Goal: Task Accomplishment & Management: Complete application form

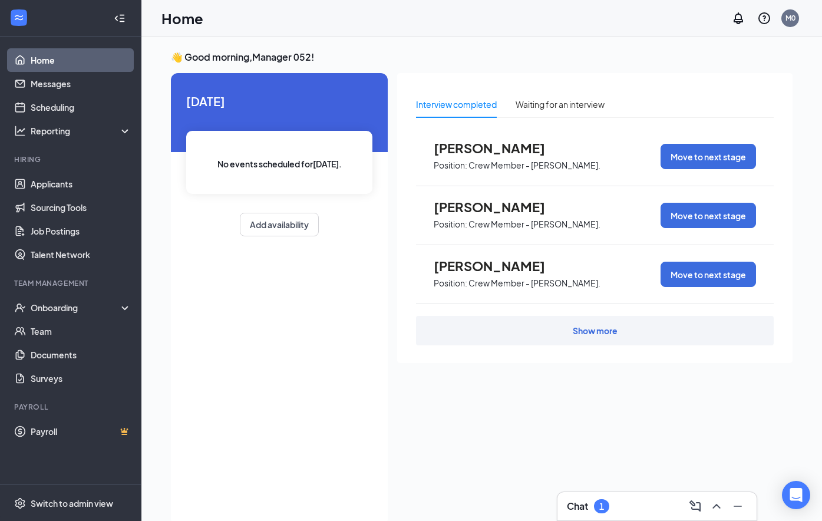
click at [617, 507] on div "Chat 1" at bounding box center [657, 506] width 180 height 19
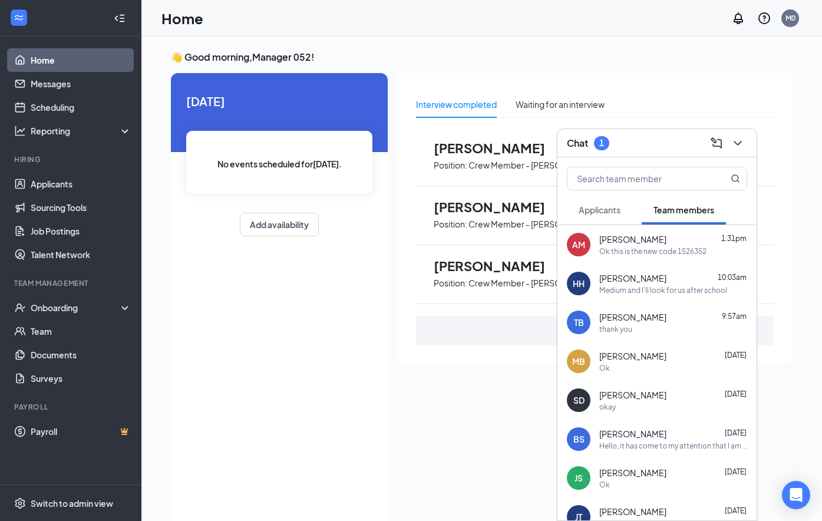
click at [609, 207] on span "Applicants" at bounding box center [600, 210] width 42 height 11
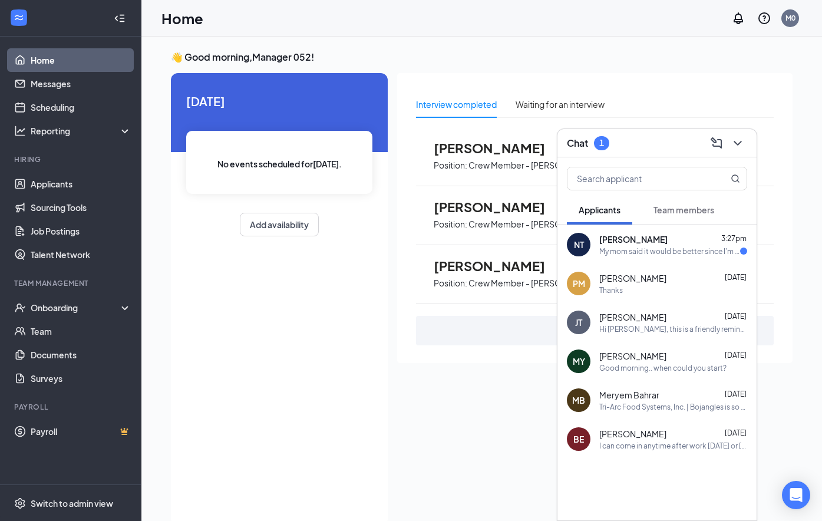
click at [648, 251] on div "My mom said it would be better since I'm still in school" at bounding box center [669, 251] width 141 height 10
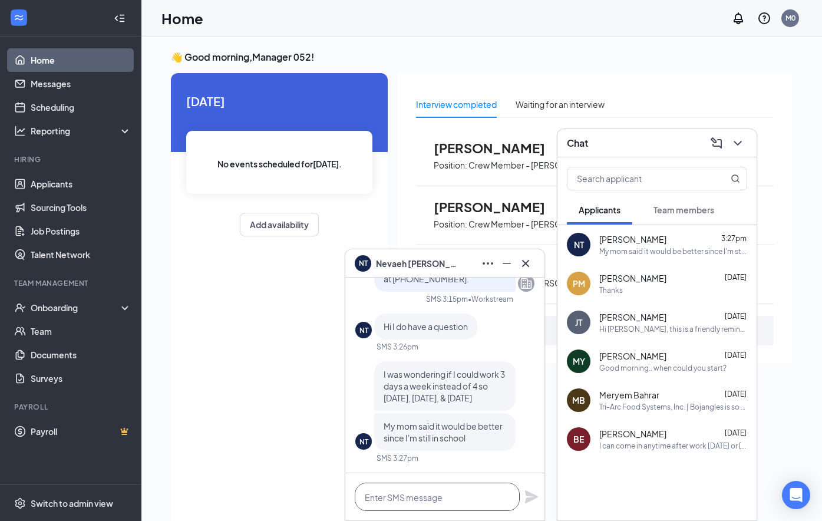
click at [414, 504] on textarea at bounding box center [437, 497] width 165 height 28
type textarea "yes not a problem"
click at [538, 495] on icon "Plane" at bounding box center [532, 497] width 14 height 14
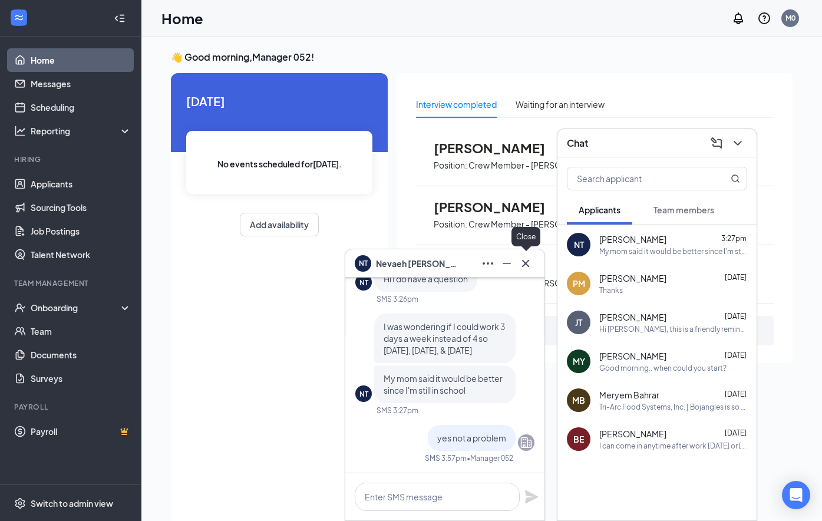
drag, startPoint x: 522, startPoint y: 263, endPoint x: 585, endPoint y: 247, distance: 64.5
click at [523, 263] on icon "Cross" at bounding box center [526, 263] width 14 height 14
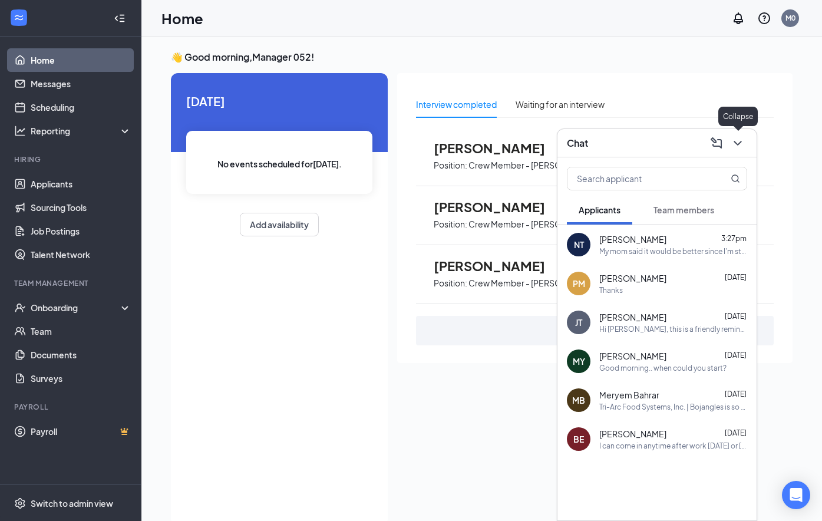
click at [739, 143] on icon "ChevronDown" at bounding box center [738, 143] width 8 height 5
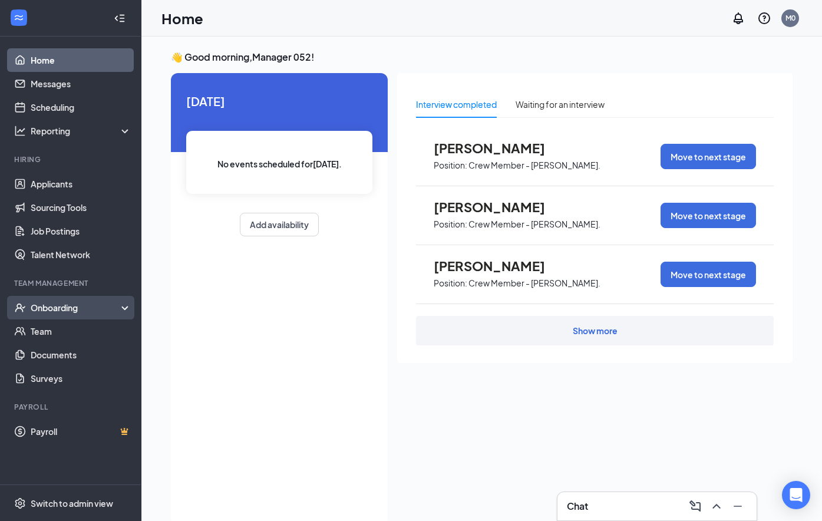
click at [51, 304] on div "Onboarding" at bounding box center [76, 308] width 91 height 12
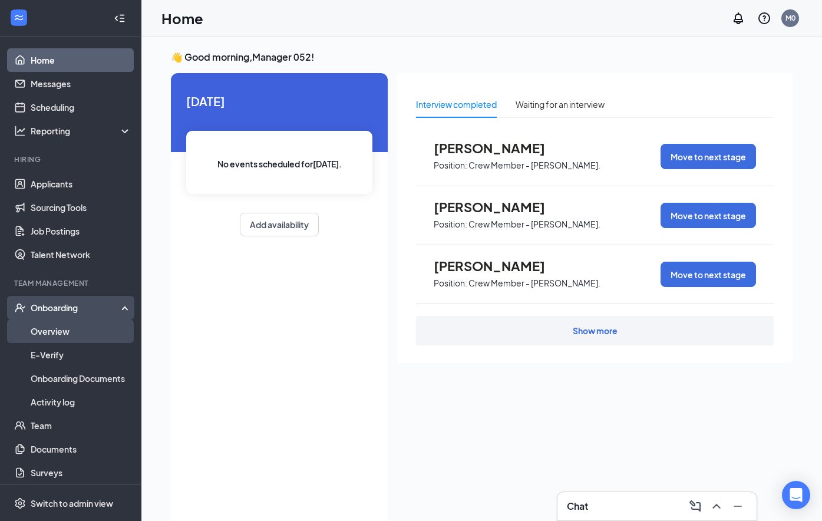
click at [60, 327] on link "Overview" at bounding box center [81, 331] width 101 height 24
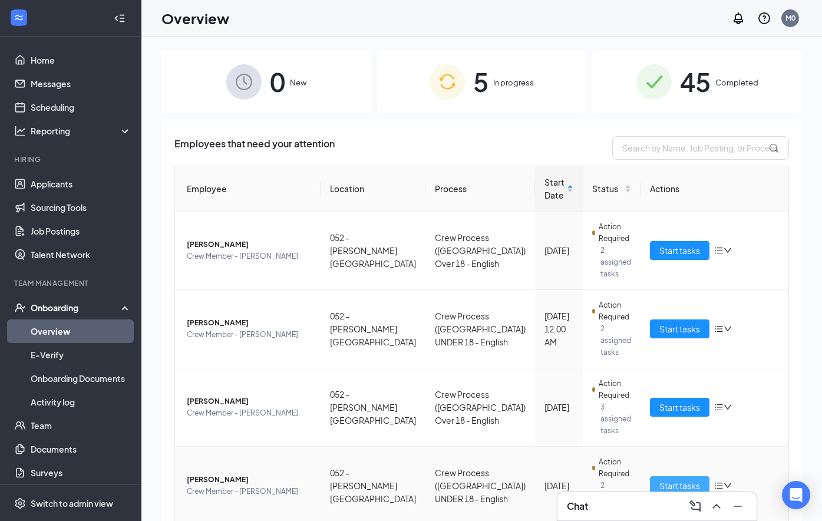
click at [660, 479] on span "Start tasks" at bounding box center [680, 485] width 41 height 13
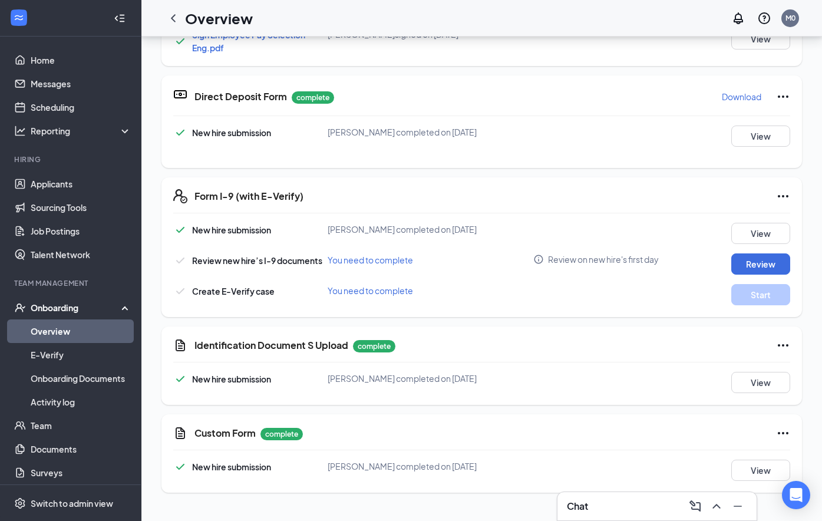
scroll to position [413, 0]
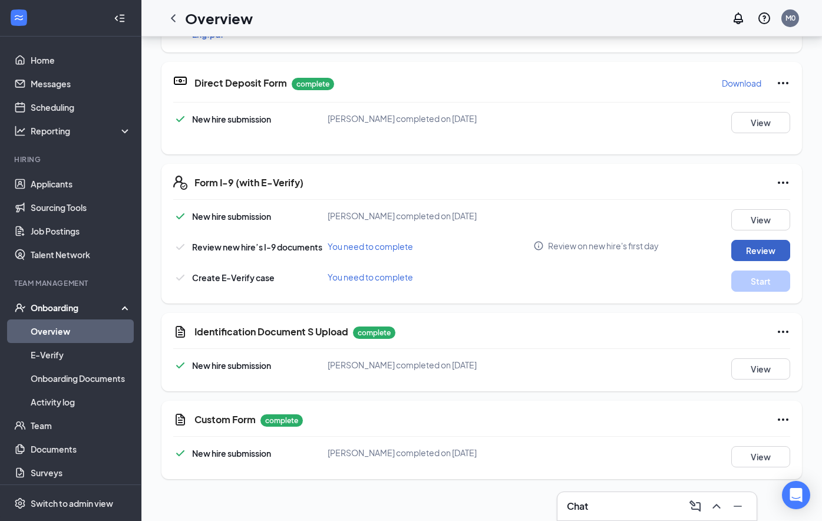
click at [741, 248] on button "Review" at bounding box center [760, 250] width 59 height 21
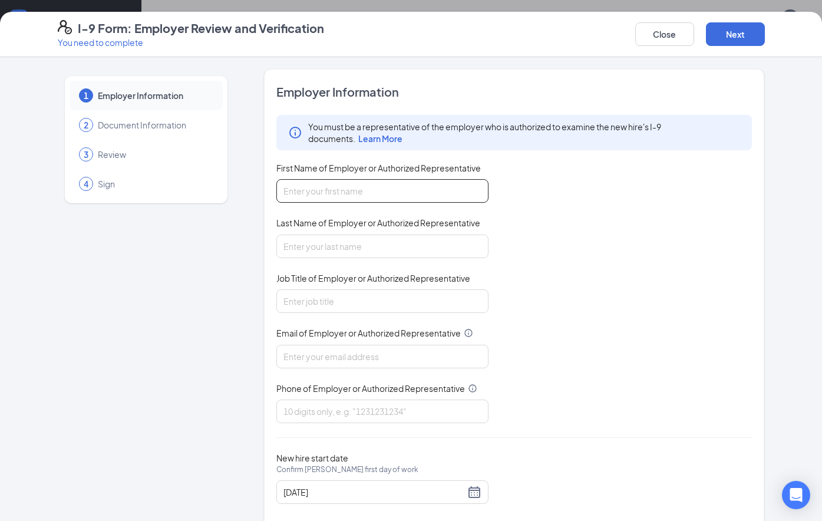
click at [469, 197] on input "First Name of Employer or Authorized Representative" at bounding box center [382, 191] width 212 height 24
type input "MICHELE"
click at [382, 249] on input "Last Name of Employer or Authorized Representative" at bounding box center [382, 247] width 212 height 24
type input "PEEBLES"
click at [346, 304] on input "Job Title of Employer or Authorized Representative" at bounding box center [382, 301] width 212 height 24
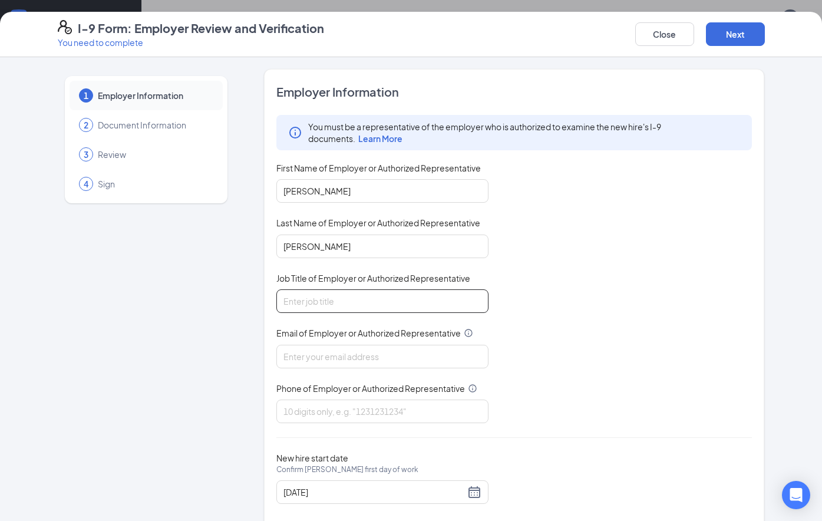
type input "UNIT DIRECTOR"
click at [337, 374] on div "You must be a representative of the employer who is authorized to examine the n…" at bounding box center [514, 269] width 476 height 308
click at [342, 360] on input "Email of Employer or Authorized Representative" at bounding box center [382, 357] width 212 height 24
type input "TRIARC52@BOJRDU.COM"
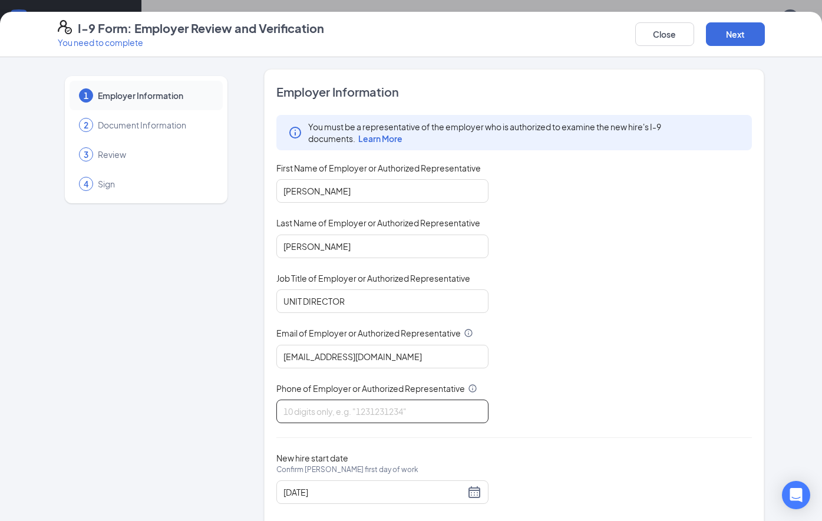
click at [348, 413] on input "Phone of Employer or Authorized Representative" at bounding box center [382, 412] width 212 height 24
type input "9194247922"
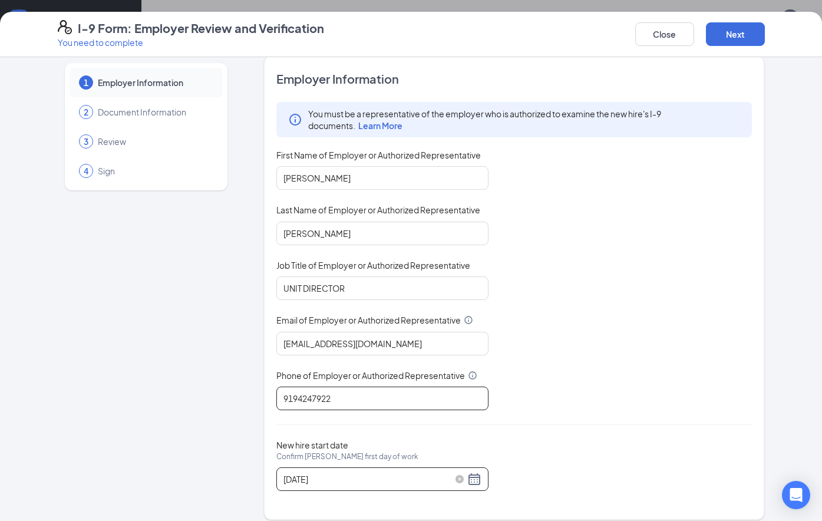
scroll to position [24, 0]
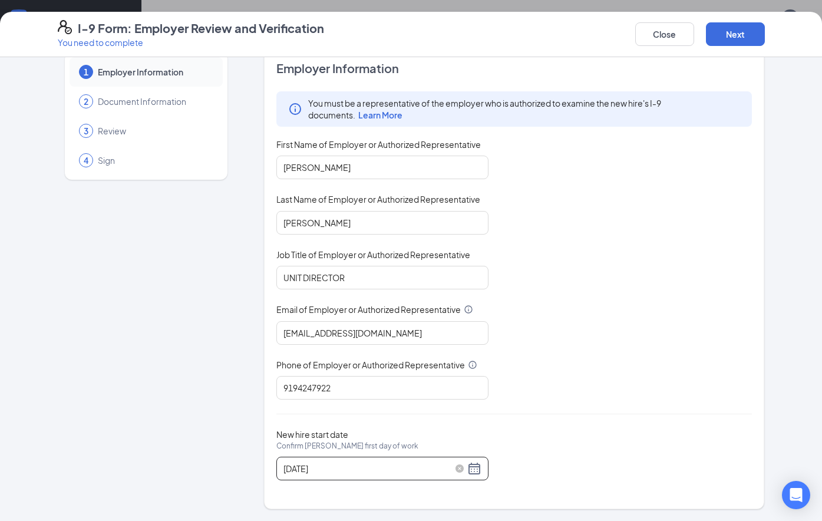
click at [465, 466] on div "09/19/2025" at bounding box center [383, 469] width 198 height 14
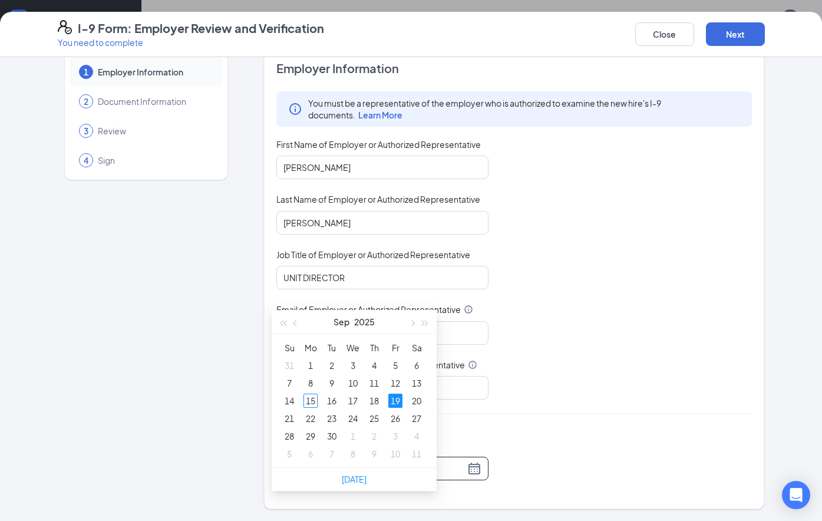
scroll to position [589, 0]
type input "09/15/2025"
drag, startPoint x: 312, startPoint y: 392, endPoint x: 344, endPoint y: 402, distance: 33.4
click at [313, 391] on div "15" at bounding box center [311, 397] width 14 height 14
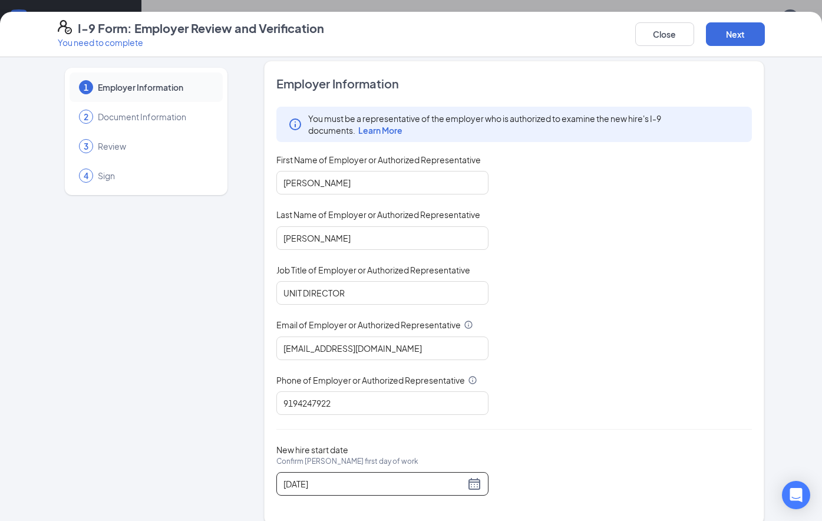
scroll to position [0, 0]
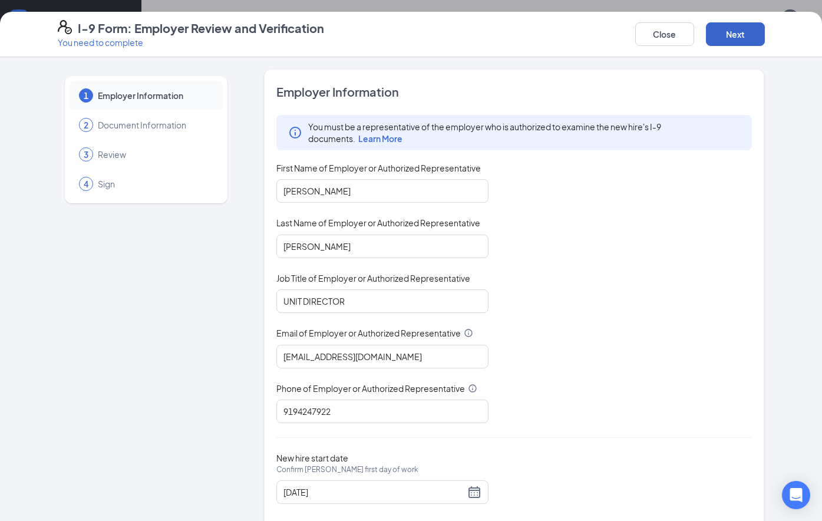
click at [747, 32] on button "Next" at bounding box center [735, 34] width 59 height 24
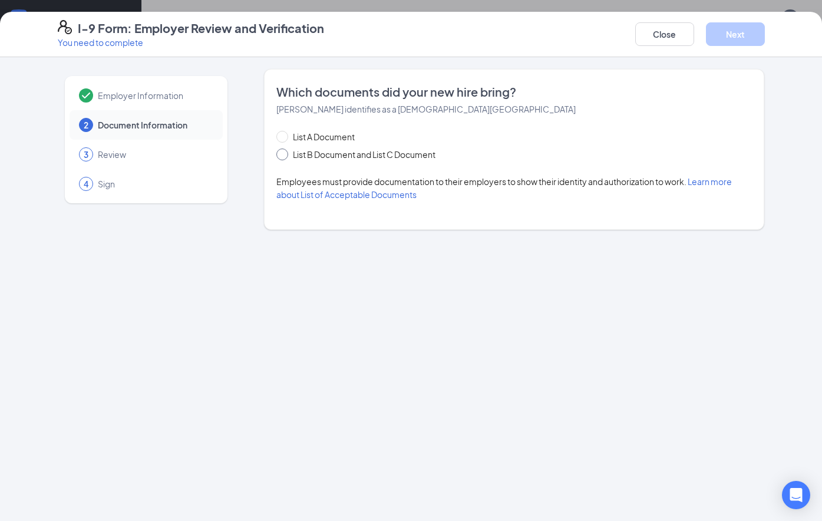
click at [283, 154] on input "List B Document and List C Document" at bounding box center [280, 153] width 8 height 8
radio input "true"
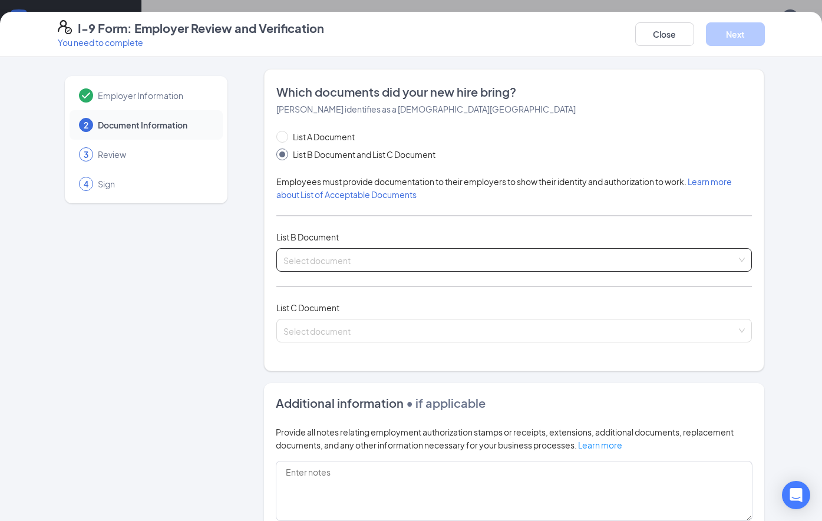
click at [349, 259] on input "search" at bounding box center [511, 258] width 454 height 18
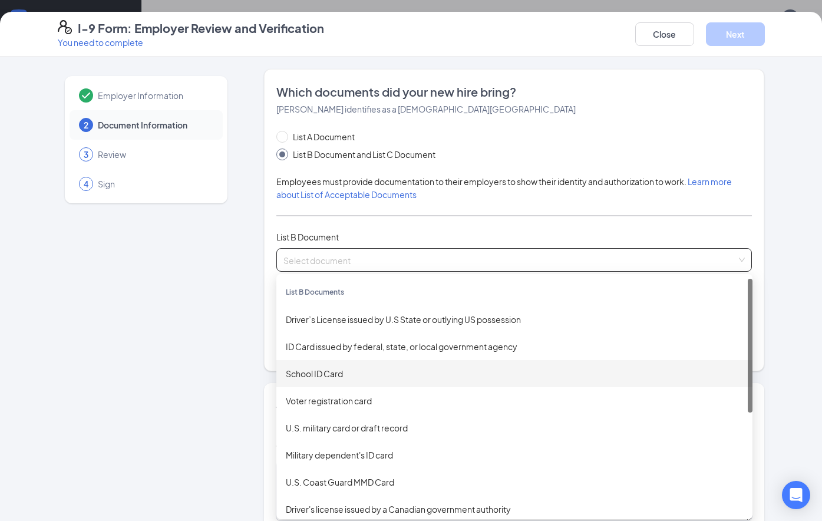
click at [324, 374] on div "School ID Card" at bounding box center [514, 373] width 457 height 13
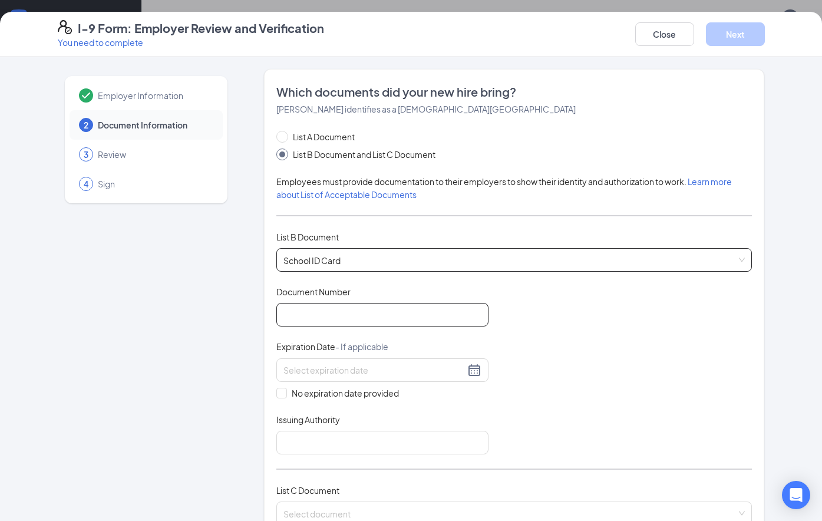
click at [320, 323] on input "Document Number" at bounding box center [382, 315] width 212 height 24
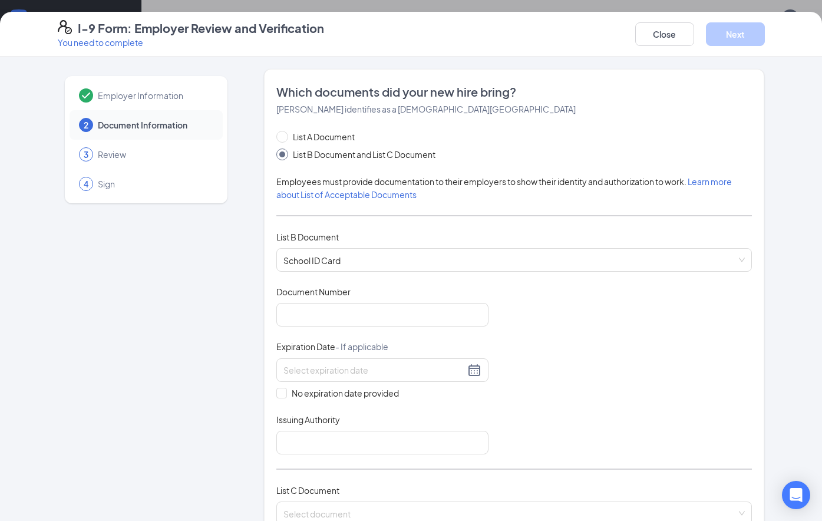
click at [569, 342] on div "Document Title School ID Card Document Number Expiration Date - If applicable N…" at bounding box center [514, 370] width 476 height 169
click at [354, 433] on input "Issuing Authority" at bounding box center [382, 443] width 212 height 24
click at [371, 364] on input at bounding box center [375, 370] width 182 height 13
click at [628, 383] on div "Document Title School ID Card Document Number Expiration Date - If applicable N…" at bounding box center [514, 370] width 476 height 169
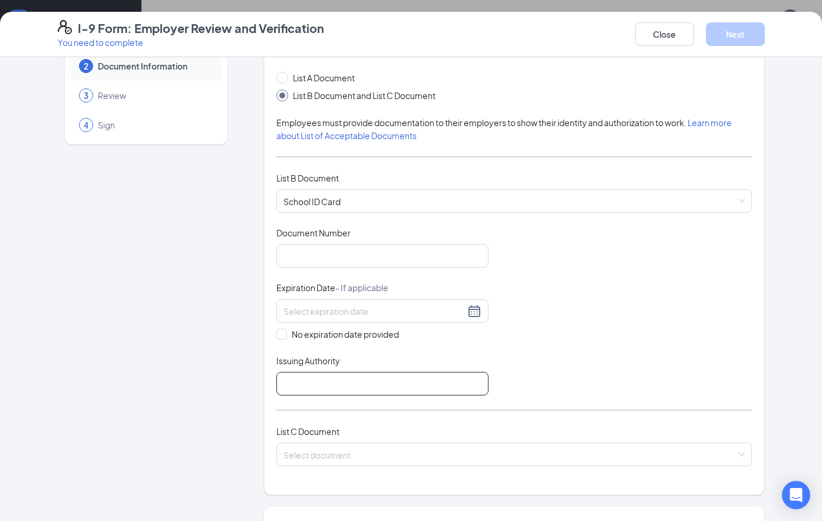
click at [375, 385] on input "Issuing Authority" at bounding box center [382, 384] width 212 height 24
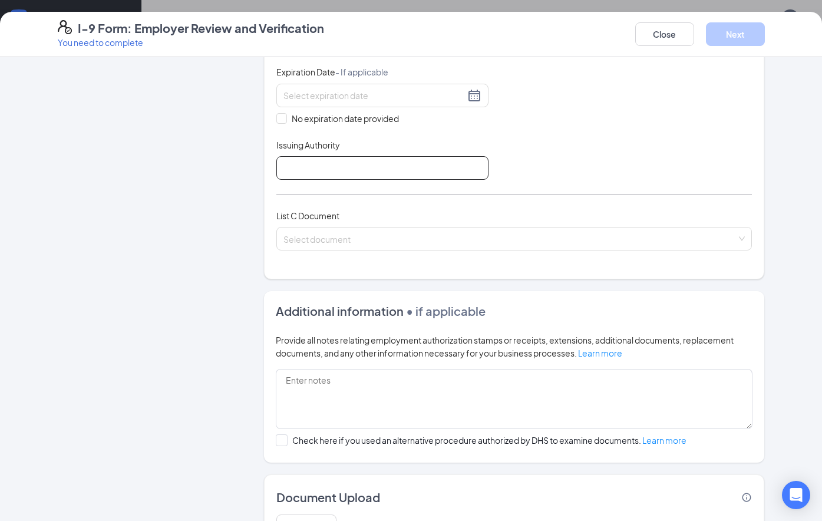
scroll to position [295, 0]
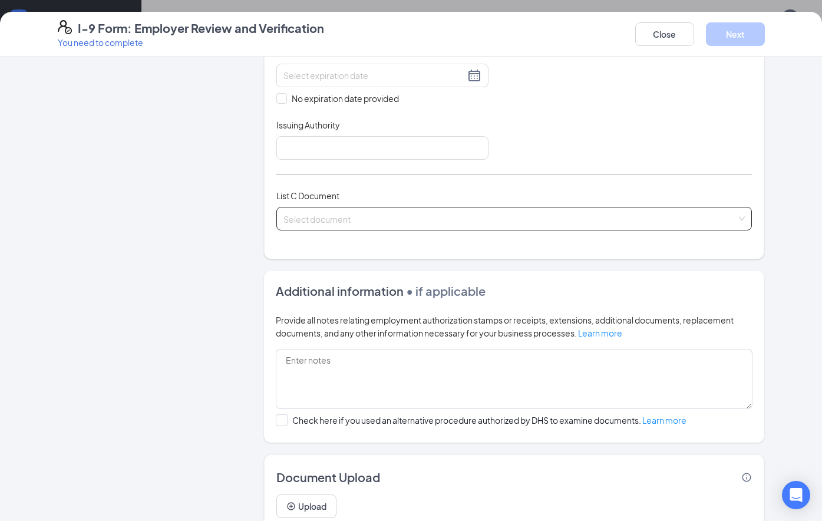
click at [317, 214] on input "search" at bounding box center [511, 216] width 454 height 18
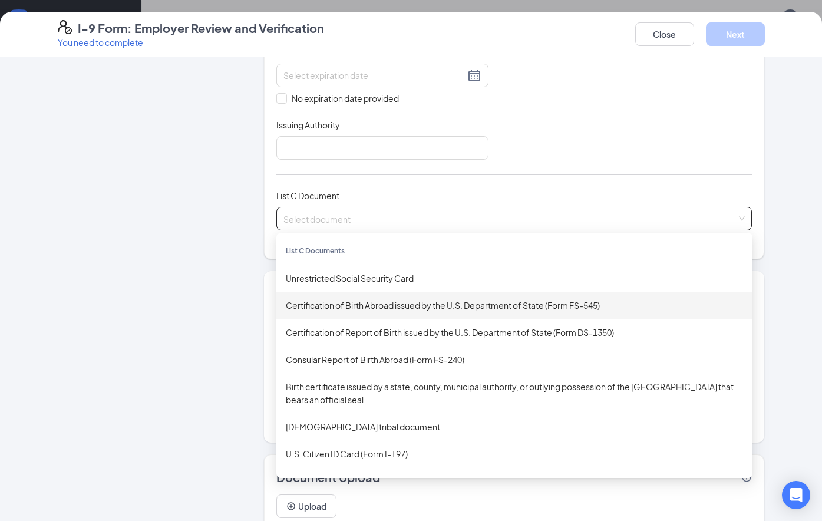
click at [371, 312] on div "Certification of Birth Abroad issued by the U.S. Department of State (Form FS-5…" at bounding box center [514, 305] width 457 height 13
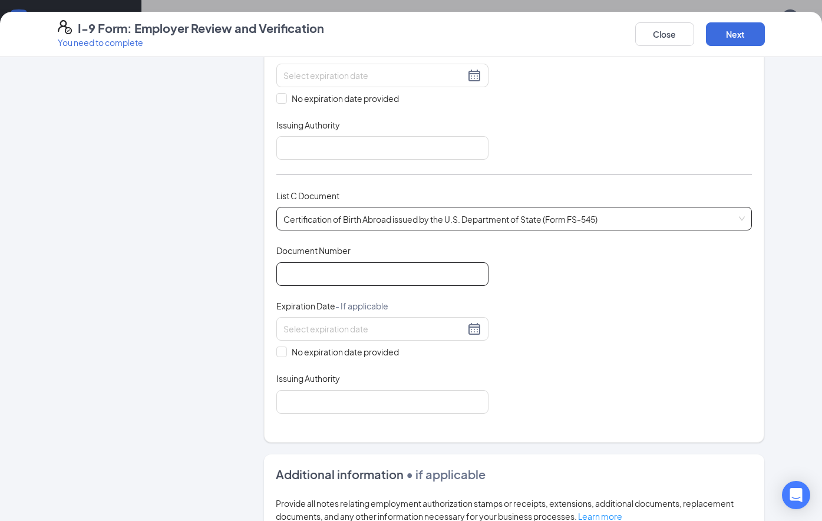
click at [348, 275] on input "Document Number" at bounding box center [382, 274] width 212 height 24
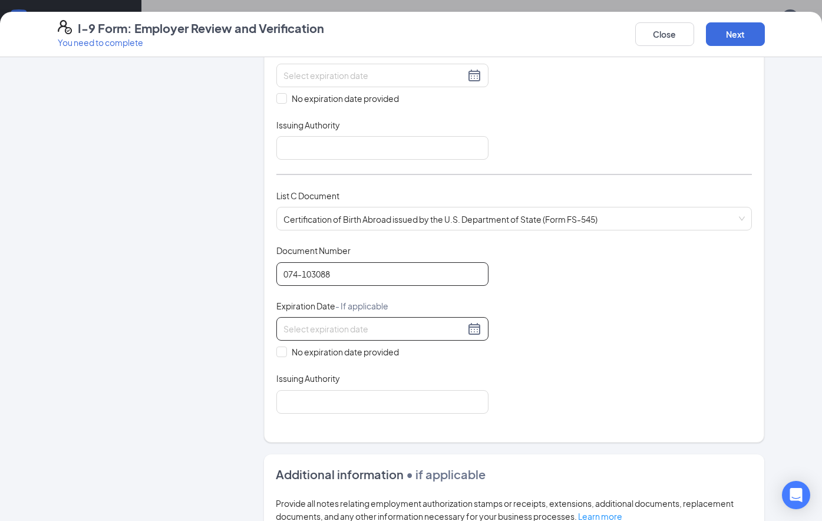
type input "074-103088"
click at [335, 328] on input at bounding box center [375, 328] width 182 height 13
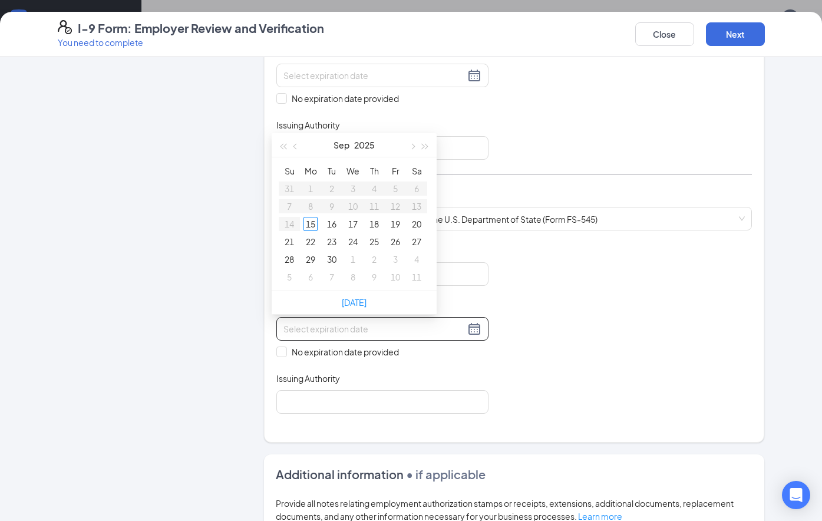
click at [396, 370] on div "Document Title Certification of Birth Abroad issued by the U.S. Department of S…" at bounding box center [514, 329] width 476 height 169
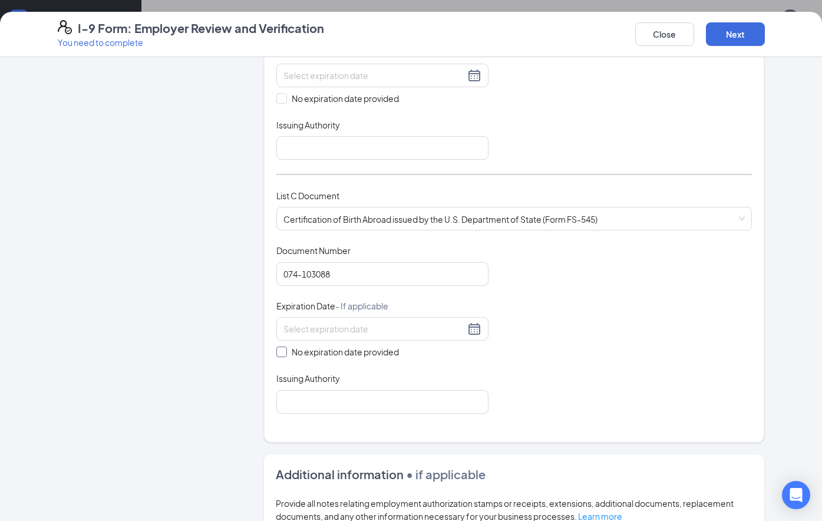
click at [279, 355] on input "No expiration date provided" at bounding box center [280, 351] width 8 height 8
checkbox input "true"
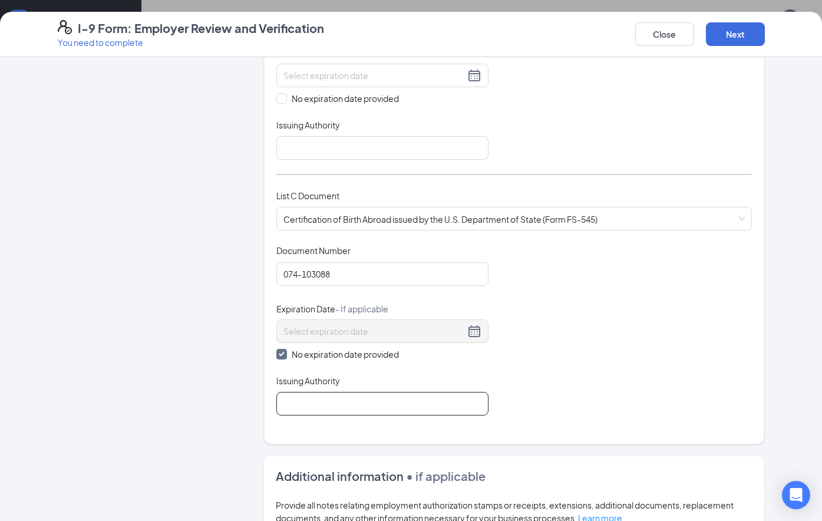
click at [284, 404] on input "Issuing Authority" at bounding box center [382, 404] width 212 height 24
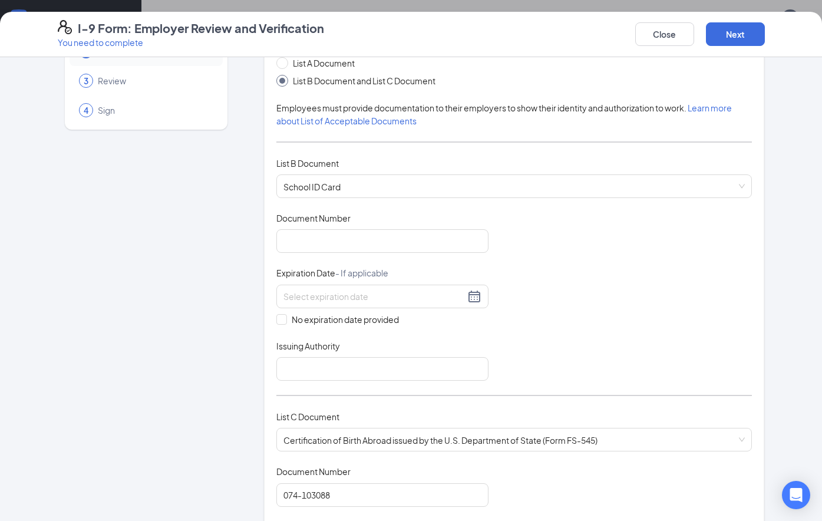
scroll to position [0, 0]
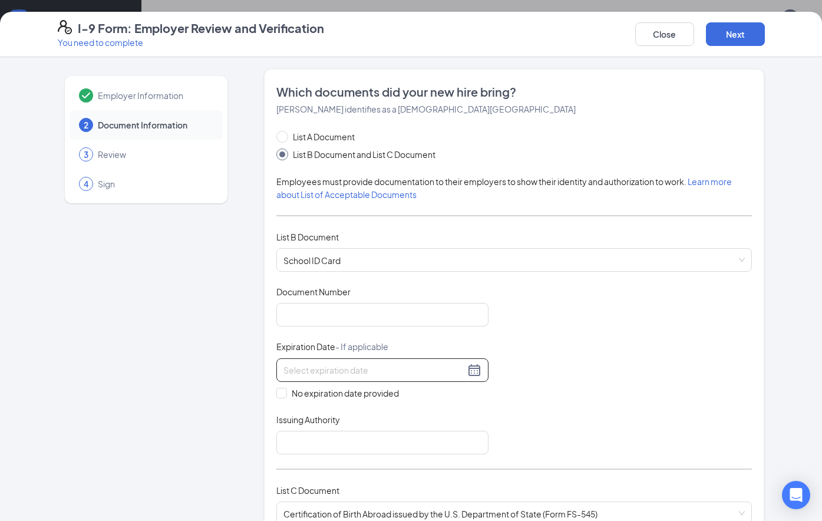
type input "state of north carolina"
click at [318, 367] on input at bounding box center [375, 370] width 182 height 13
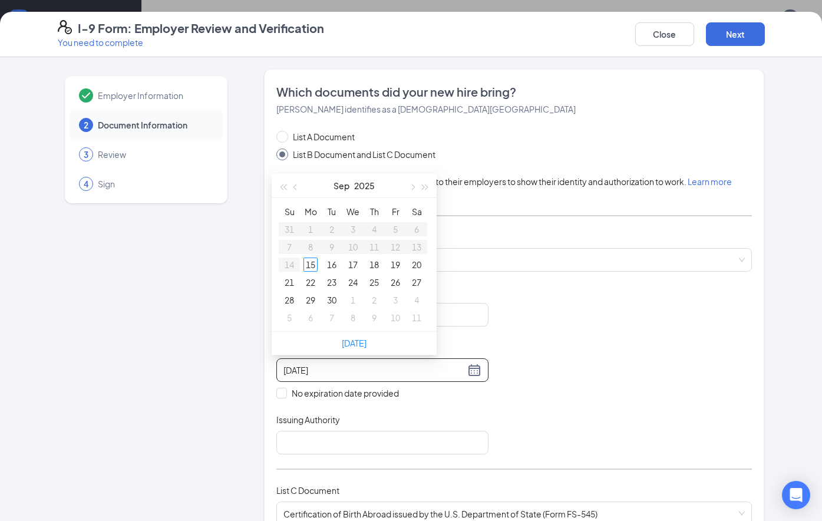
type input "09/18/2025"
type input "10/11/2025"
type input "09/19/2025"
click at [414, 186] on button "button" at bounding box center [412, 186] width 13 height 24
click at [427, 184] on button "button" at bounding box center [425, 186] width 13 height 24
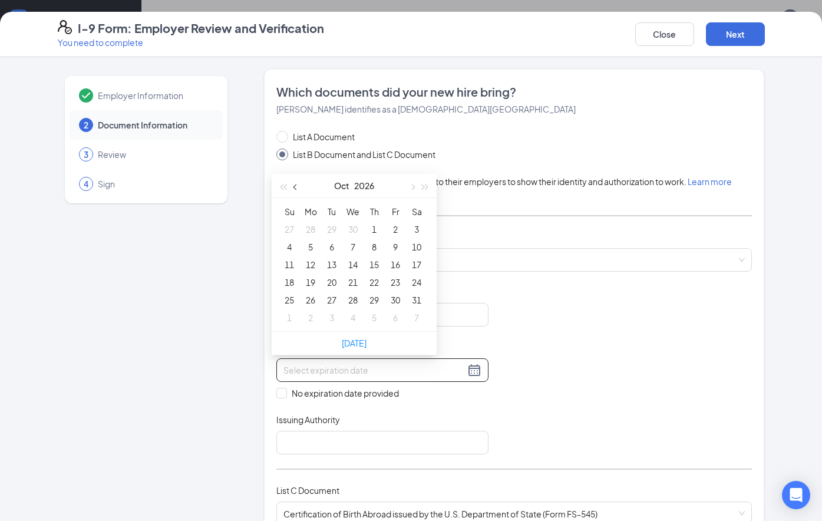
click at [298, 189] on button "button" at bounding box center [295, 186] width 13 height 24
type input "06/12/2026"
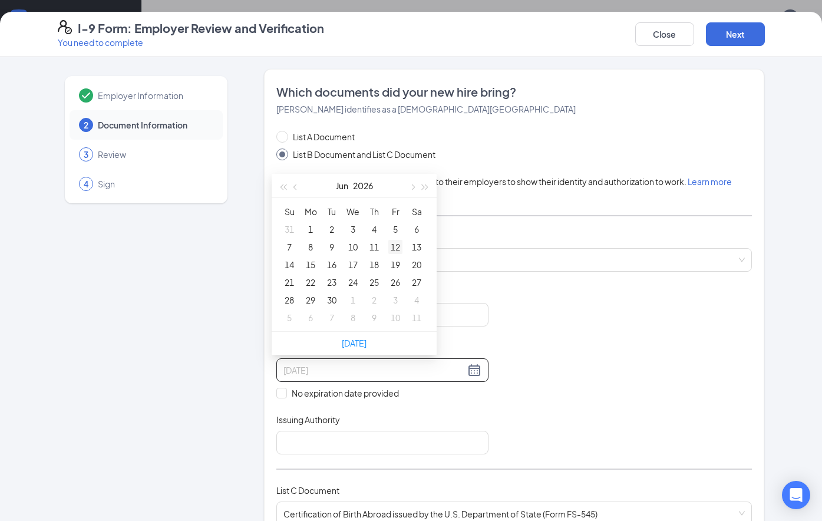
click at [394, 249] on div "12" at bounding box center [395, 247] width 14 height 14
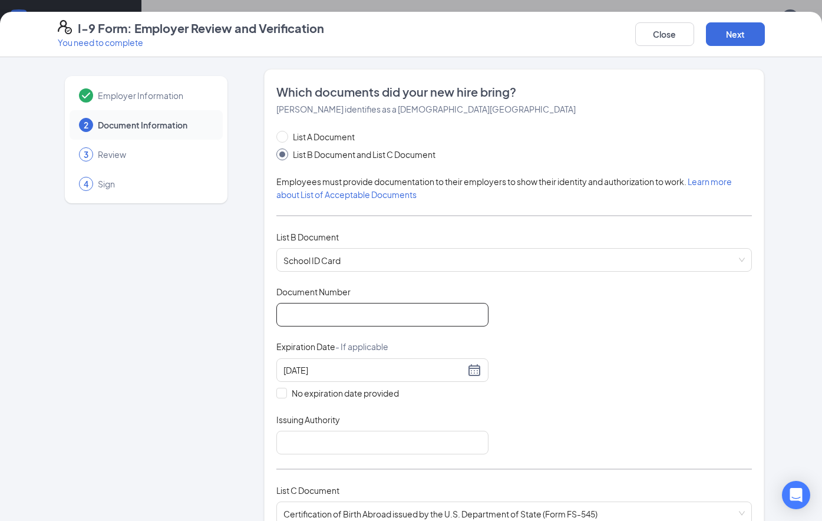
click at [340, 315] on input "Document Number" at bounding box center [382, 315] width 212 height 24
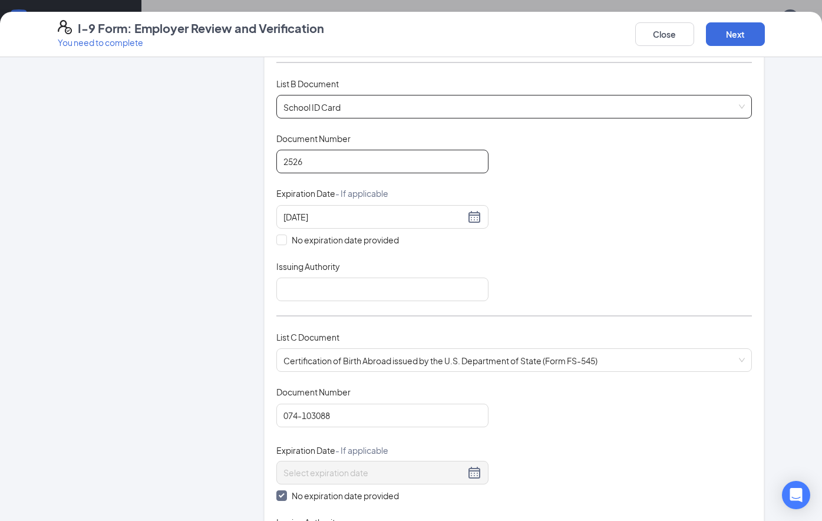
scroll to position [113, 0]
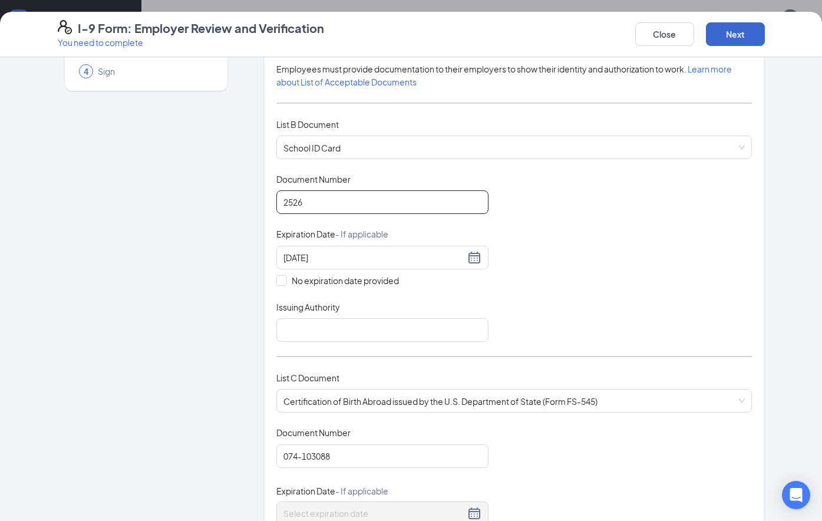
type input "2526"
click at [739, 30] on button "Next" at bounding box center [735, 34] width 59 height 24
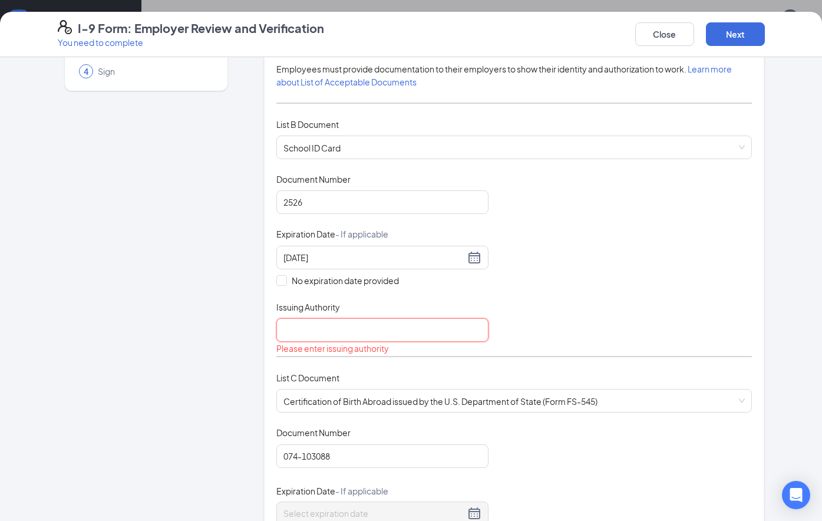
click at [351, 334] on input "Issuing Authority" at bounding box center [382, 330] width 212 height 24
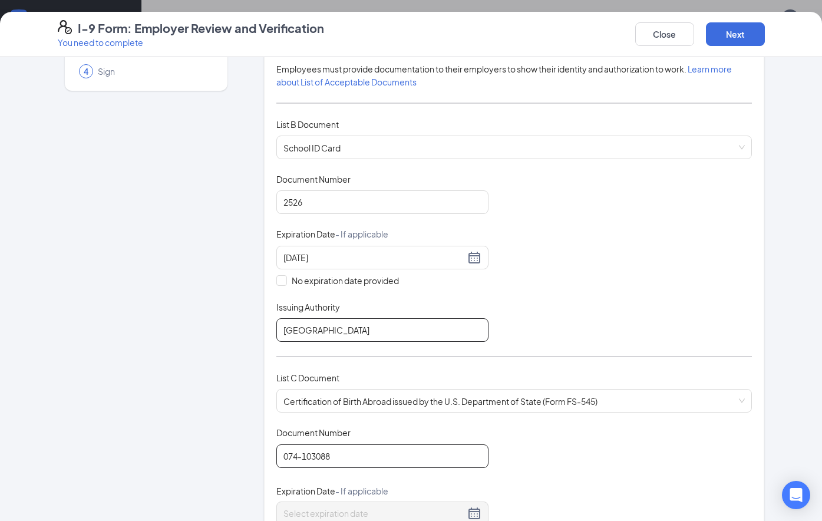
type input "athen drive high school"
click at [388, 454] on input "074-103088" at bounding box center [382, 456] width 212 height 24
click at [741, 27] on button "Next" at bounding box center [735, 34] width 59 height 24
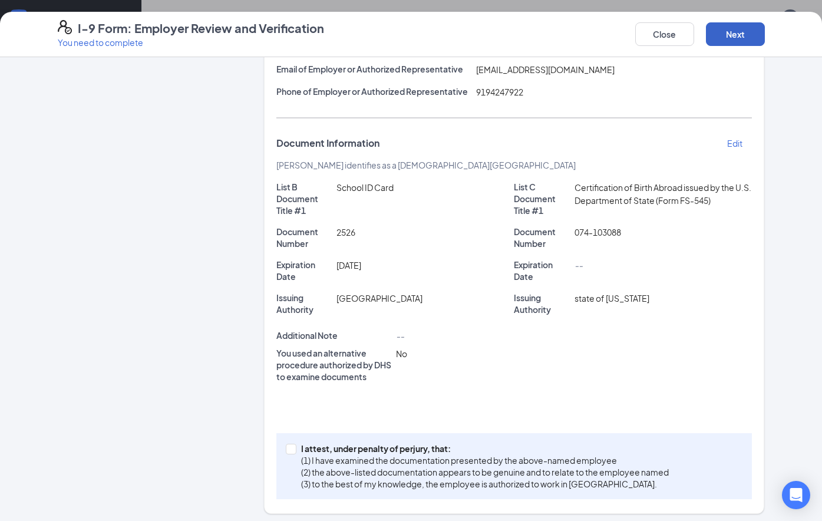
scroll to position [191, 0]
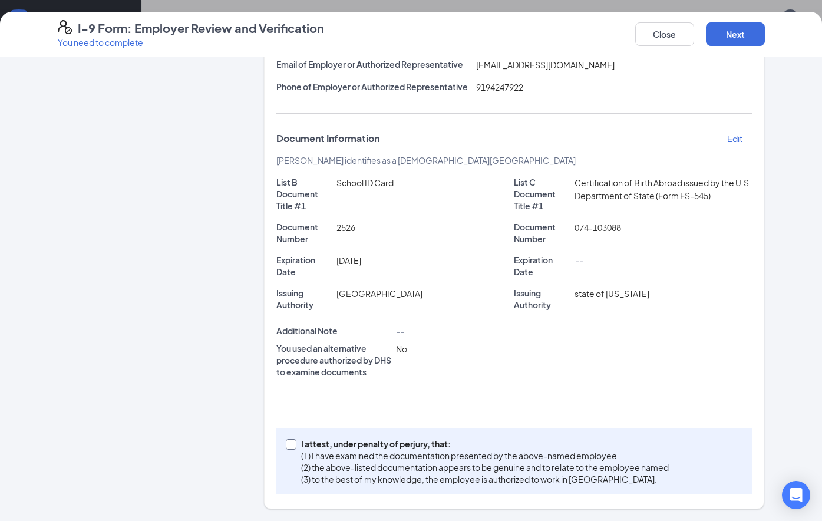
drag, startPoint x: 290, startPoint y: 447, endPoint x: 315, endPoint y: 441, distance: 25.9
click at [291, 446] on span at bounding box center [291, 444] width 11 height 11
click at [291, 446] on input "I attest, under penalty of perjury, that: (1) I have examined the documentation…" at bounding box center [290, 443] width 8 height 8
checkbox input "true"
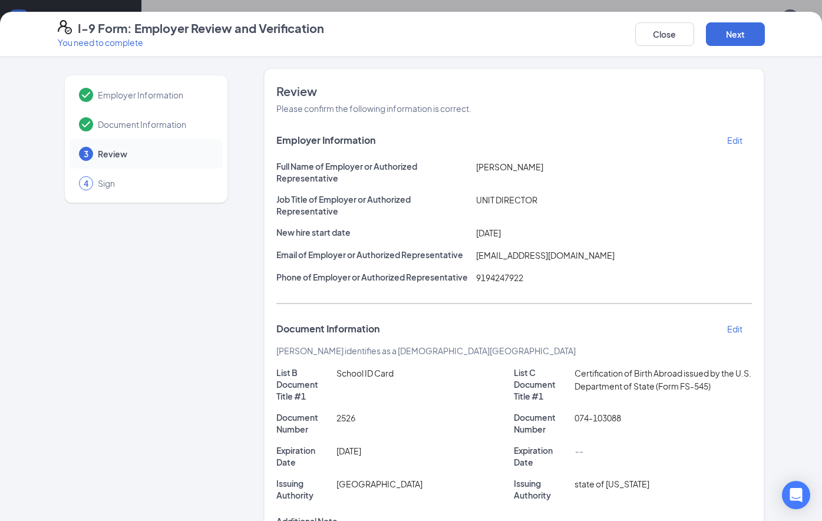
scroll to position [0, 0]
drag, startPoint x: 749, startPoint y: 38, endPoint x: 755, endPoint y: 39, distance: 6.6
click at [751, 38] on button "Next" at bounding box center [735, 34] width 59 height 24
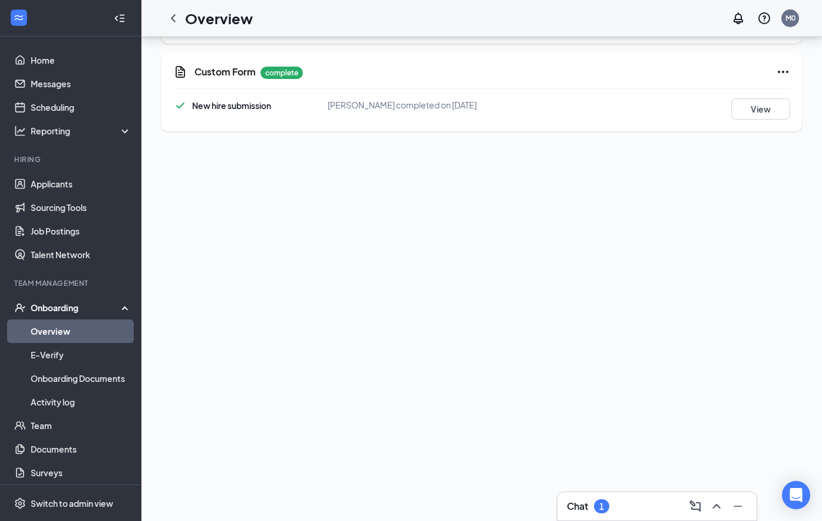
scroll to position [403, 0]
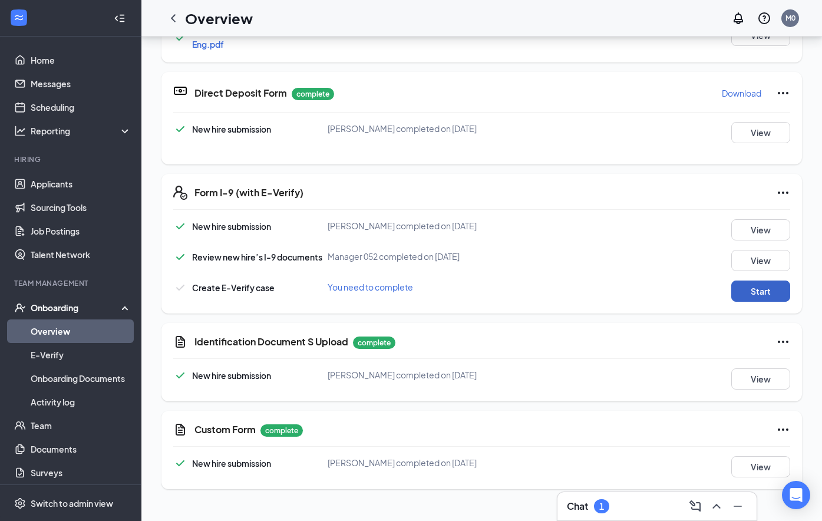
click at [760, 285] on button "Start" at bounding box center [760, 291] width 59 height 21
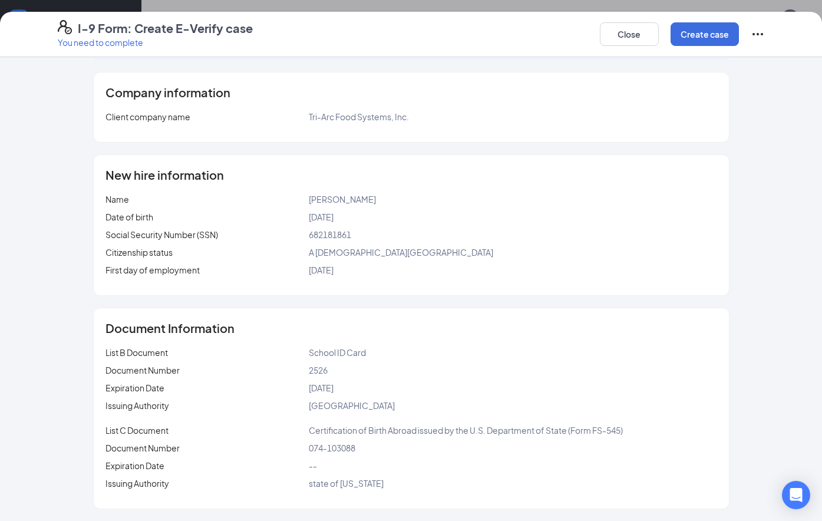
scroll to position [697, 0]
drag, startPoint x: 700, startPoint y: 35, endPoint x: 706, endPoint y: 40, distance: 8.4
click at [701, 34] on button "Create case" at bounding box center [705, 34] width 68 height 24
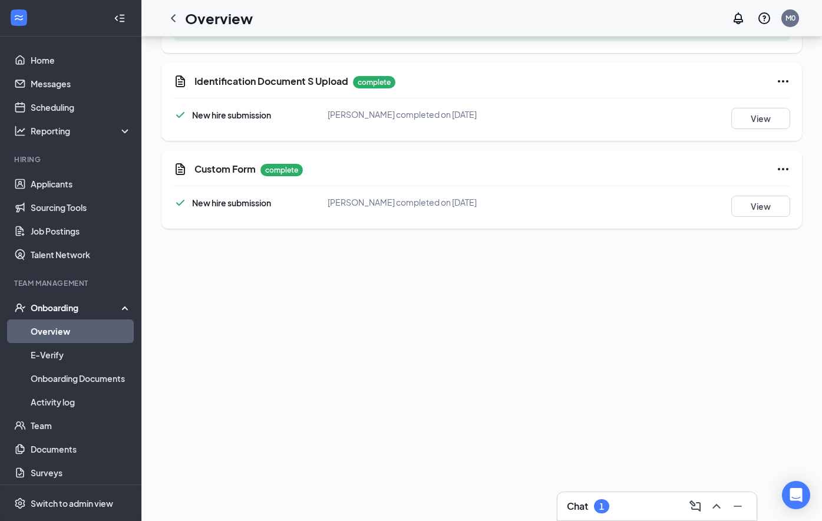
scroll to position [830, 0]
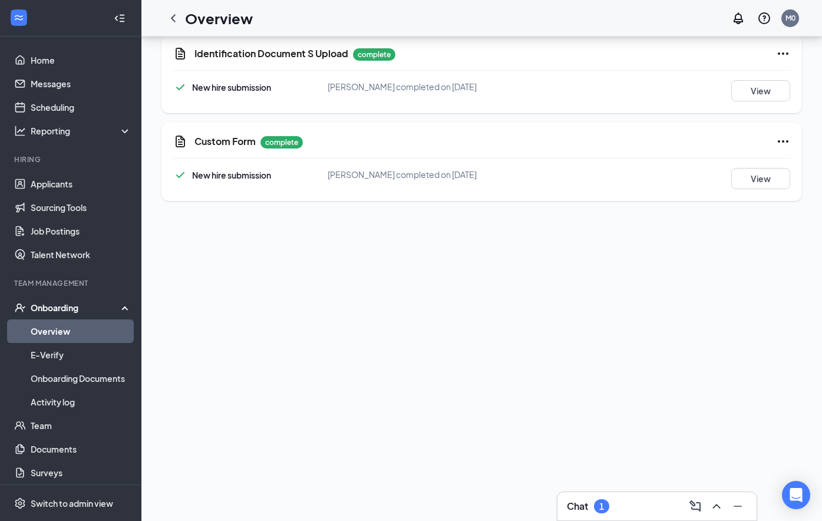
click at [647, 506] on div "Chat 1" at bounding box center [657, 506] width 180 height 19
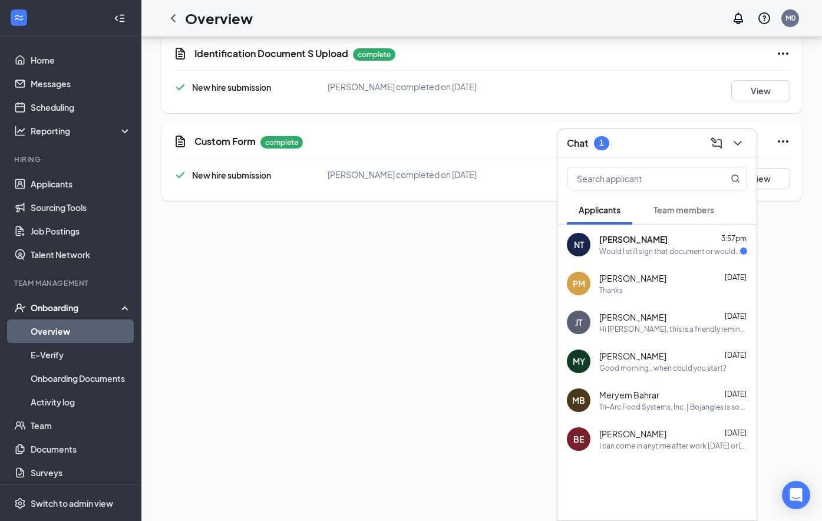
click at [653, 255] on div "Would I still sign that document or would there be a new one for me to sign?" at bounding box center [669, 251] width 141 height 10
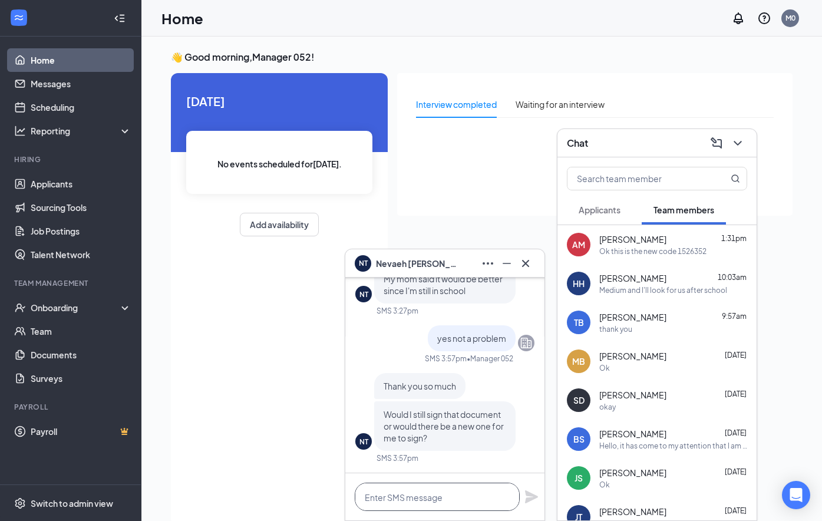
click at [419, 496] on textarea at bounding box center [437, 497] width 165 height 28
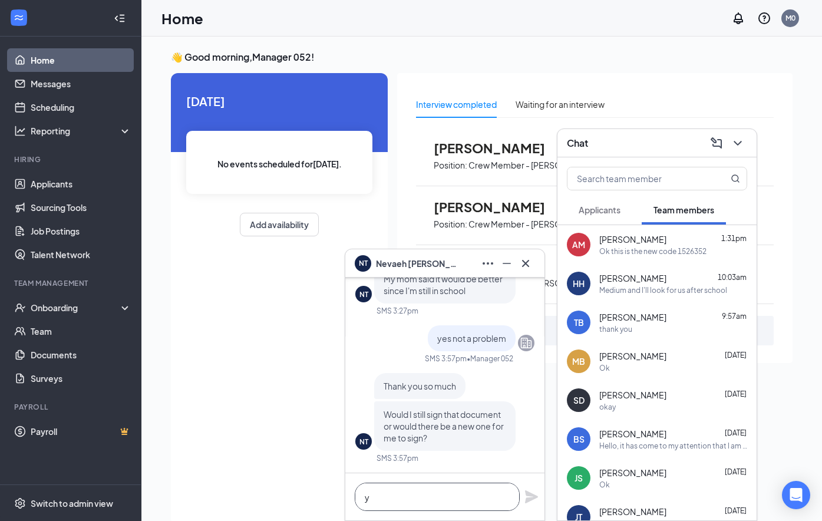
scroll to position [1, 0]
drag, startPoint x: 517, startPoint y: 500, endPoint x: 534, endPoint y: 502, distance: 16.6
click at [519, 500] on textarea "yes i will make note of it" at bounding box center [437, 497] width 165 height 28
type textarea "yes i will make note of it"
click at [533, 499] on icon "Plane" at bounding box center [531, 496] width 13 height 13
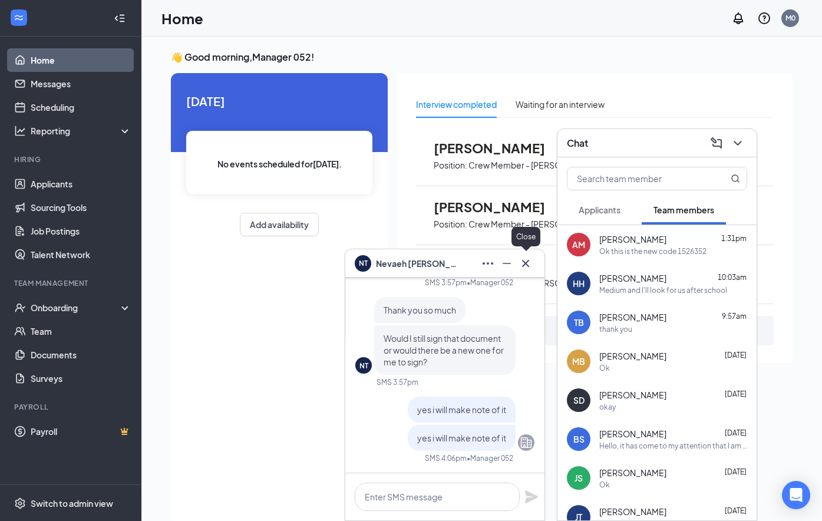
click at [530, 264] on icon "Cross" at bounding box center [526, 263] width 14 height 14
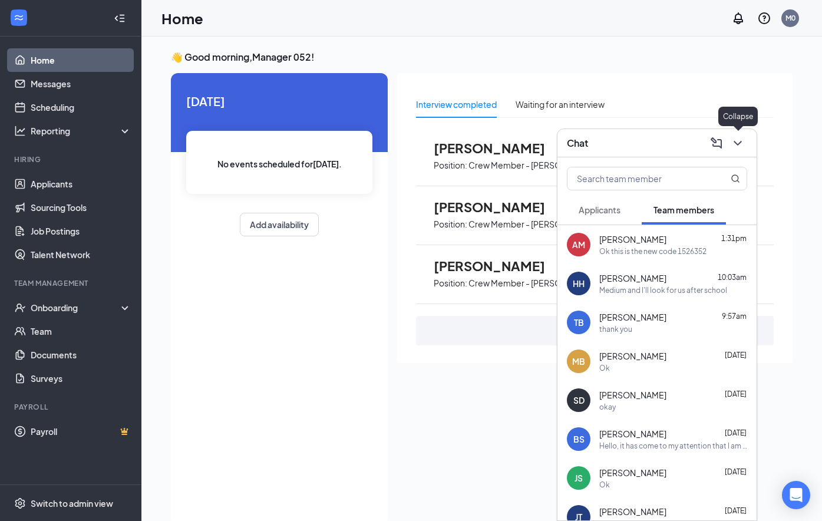
click at [740, 139] on icon "ChevronDown" at bounding box center [738, 143] width 14 height 14
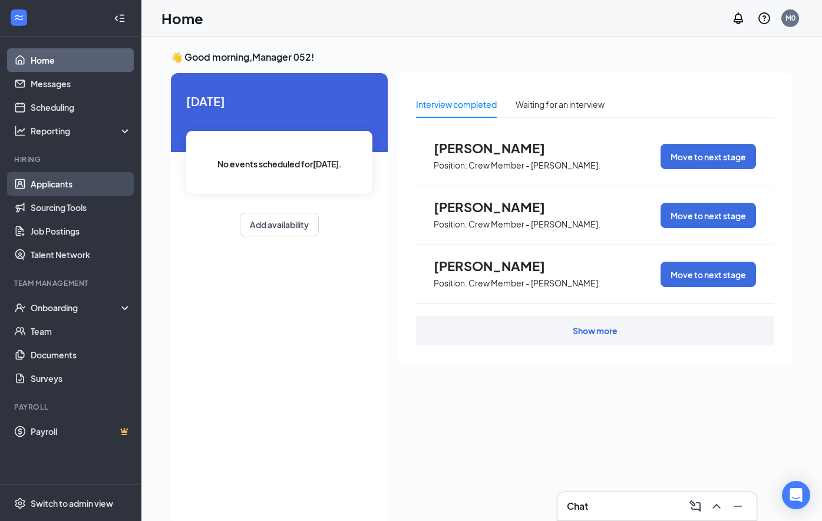
click at [54, 190] on link "Applicants" at bounding box center [81, 184] width 101 height 24
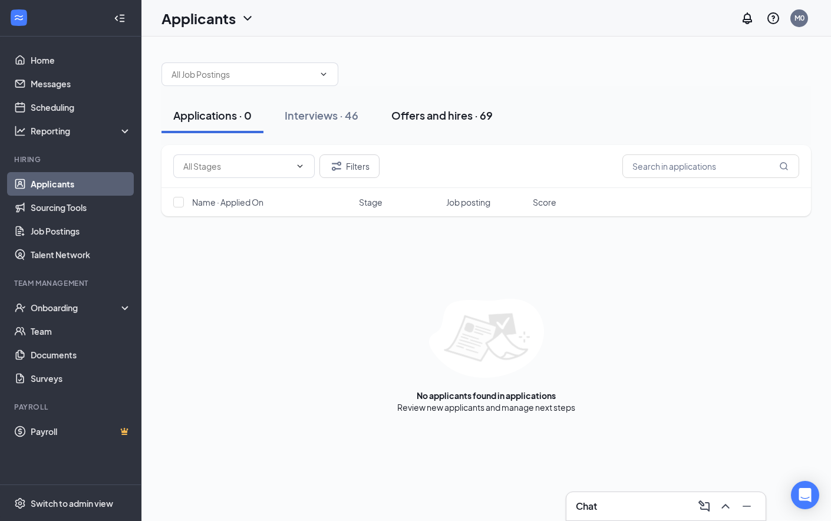
click at [426, 114] on div "Offers and hires · 69" at bounding box center [441, 115] width 101 height 15
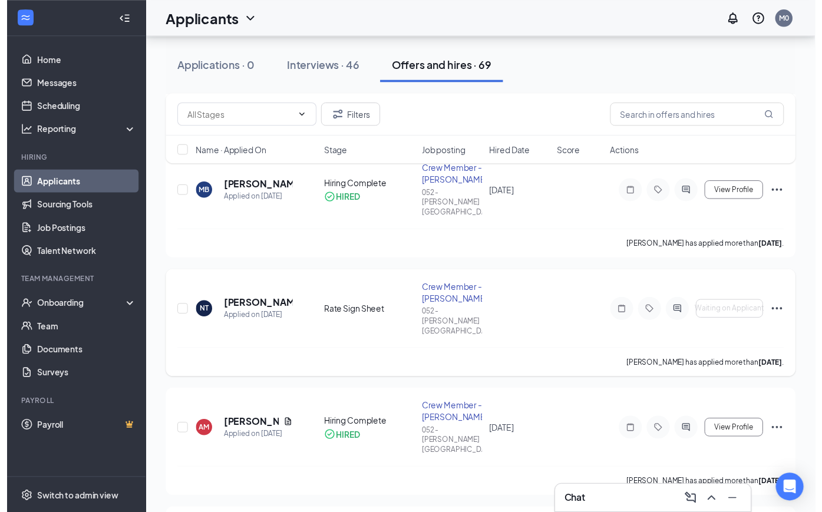
scroll to position [59, 0]
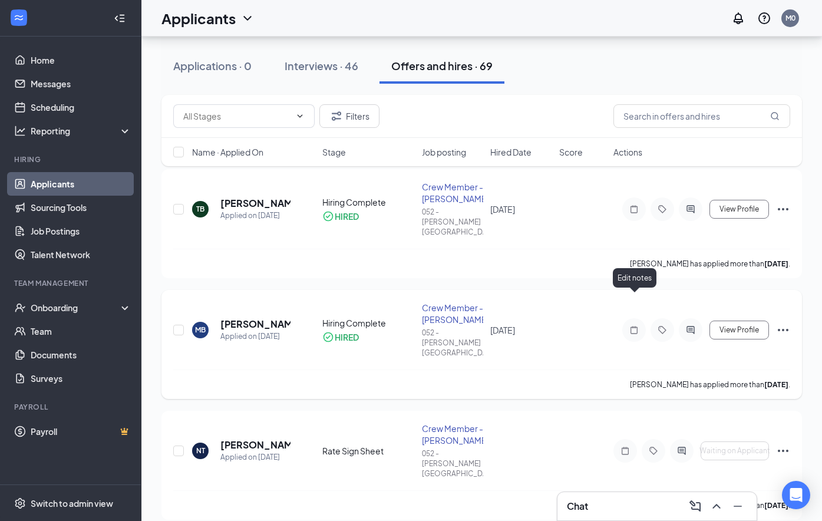
click at [640, 325] on icon "Note" at bounding box center [634, 329] width 14 height 9
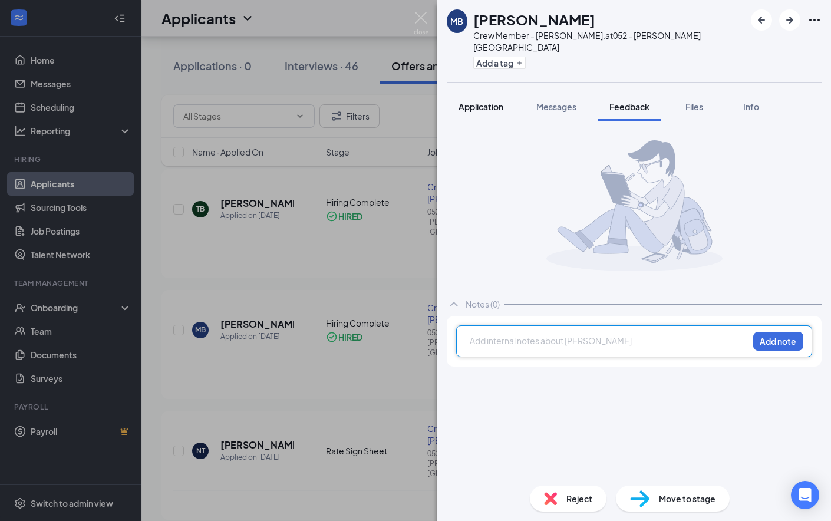
click at [503, 101] on span "Application" at bounding box center [481, 106] width 45 height 11
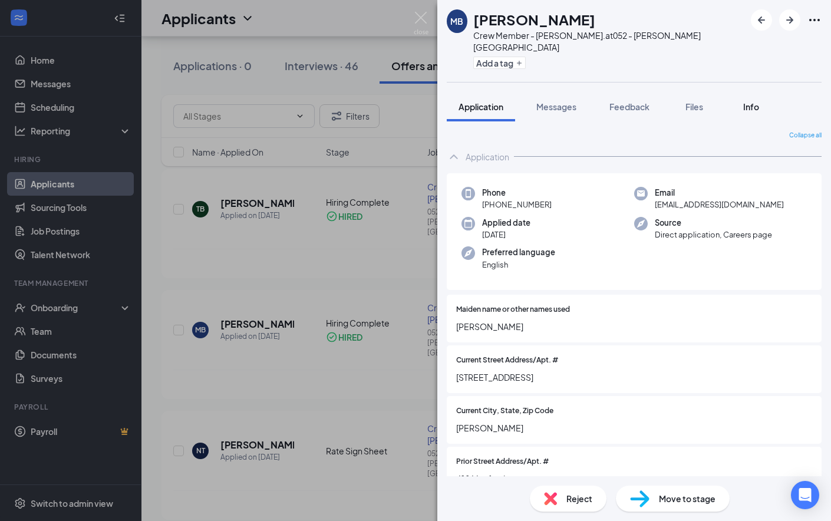
click at [749, 101] on span "Info" at bounding box center [751, 106] width 16 height 11
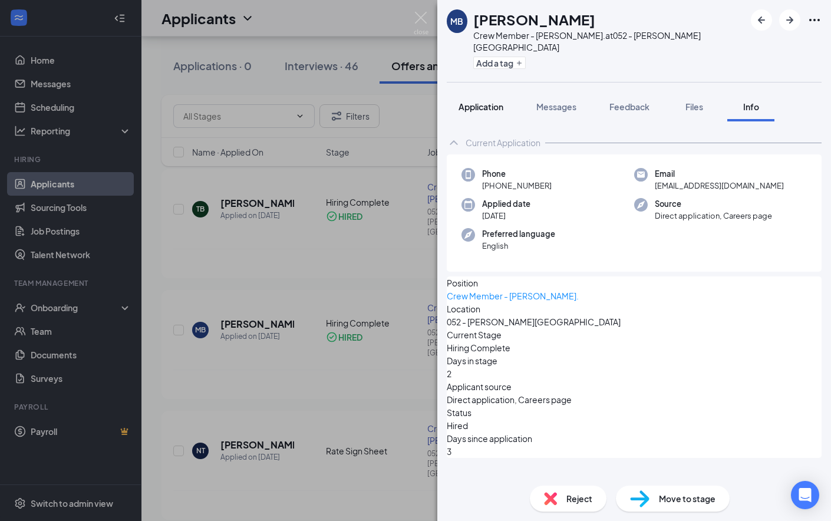
click at [498, 101] on span "Application" at bounding box center [481, 106] width 45 height 11
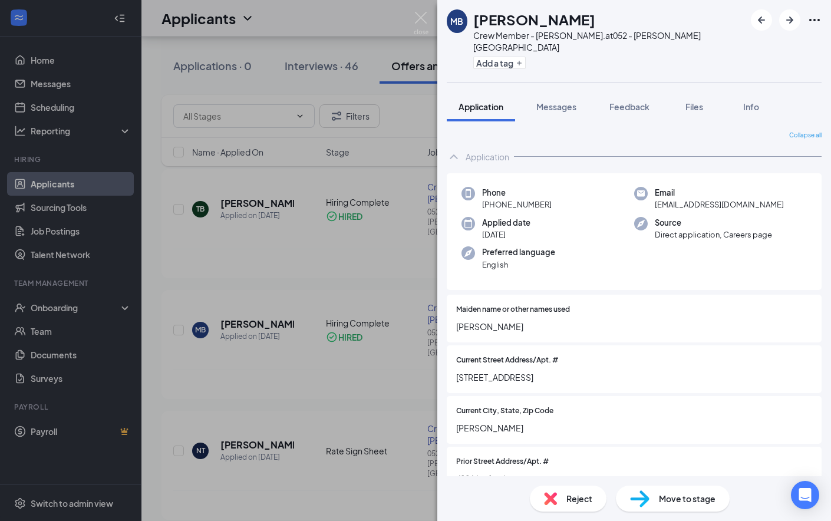
click at [683, 498] on span "Move to stage" at bounding box center [687, 498] width 57 height 13
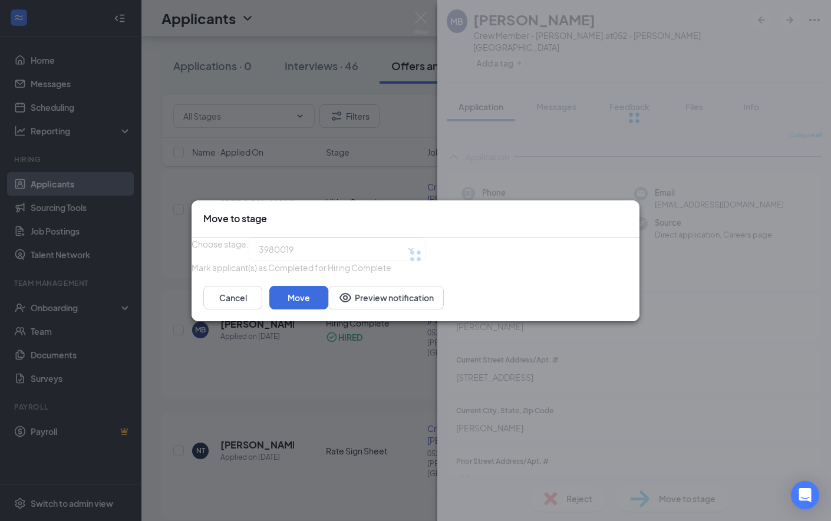
type input "Hiring Complete (current stage)"
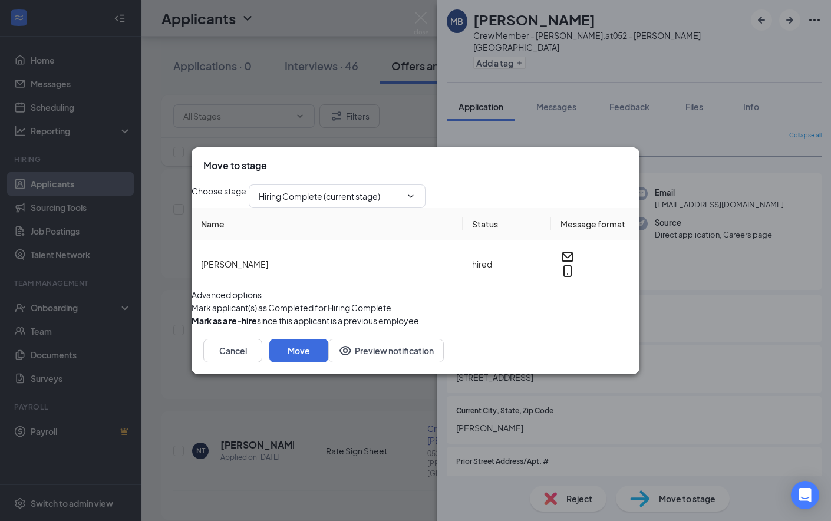
click at [628, 159] on icon "Cross" at bounding box center [628, 159] width 0 height 0
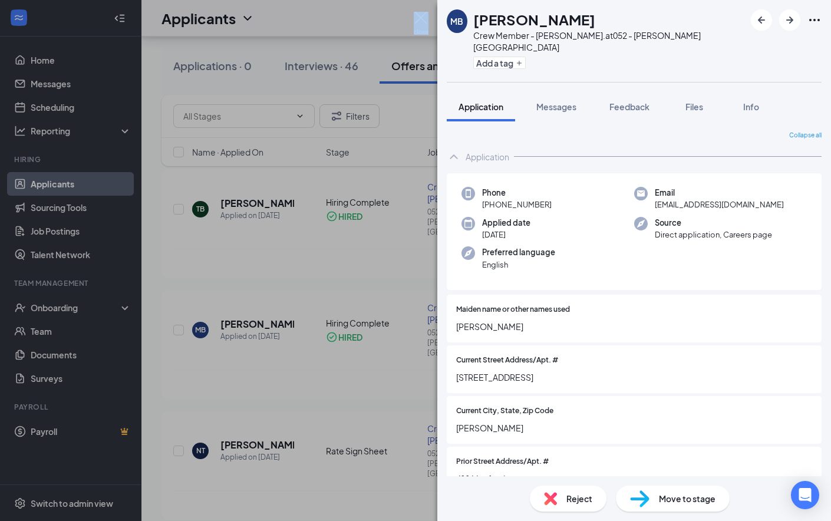
click at [420, 15] on div "MB [PERSON_NAME] Crew Member - [PERSON_NAME]. at 052 - [PERSON_NAME][GEOGRAPHIC…" at bounding box center [415, 260] width 831 height 521
drag, startPoint x: 426, startPoint y: 22, endPoint x: 695, endPoint y: 2, distance: 270.7
click at [426, 21] on img at bounding box center [421, 23] width 15 height 23
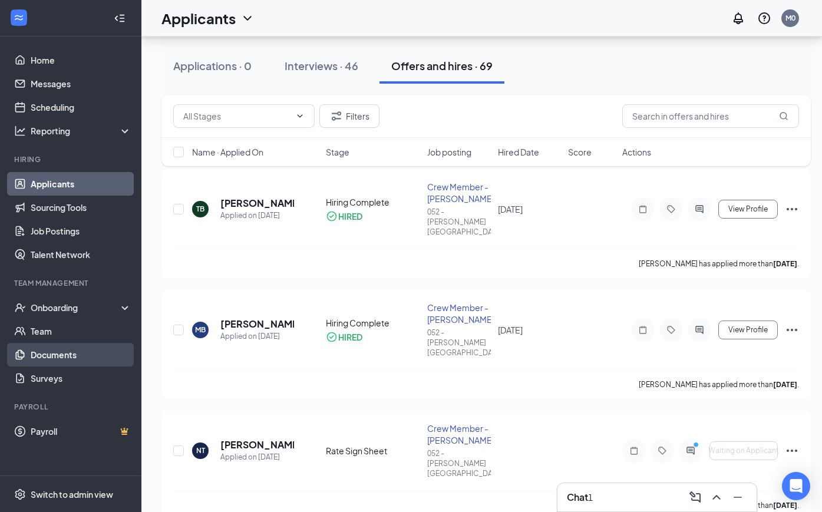
click at [46, 362] on link "Documents" at bounding box center [81, 355] width 101 height 24
